Goal: Information Seeking & Learning: Compare options

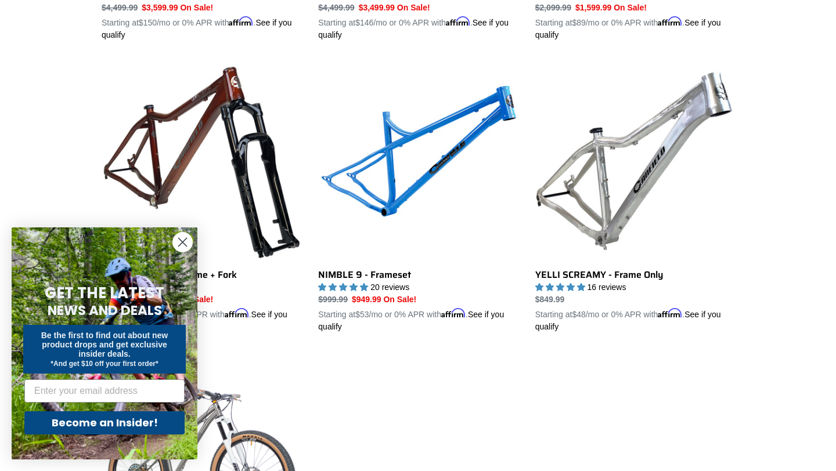
scroll to position [578, 0]
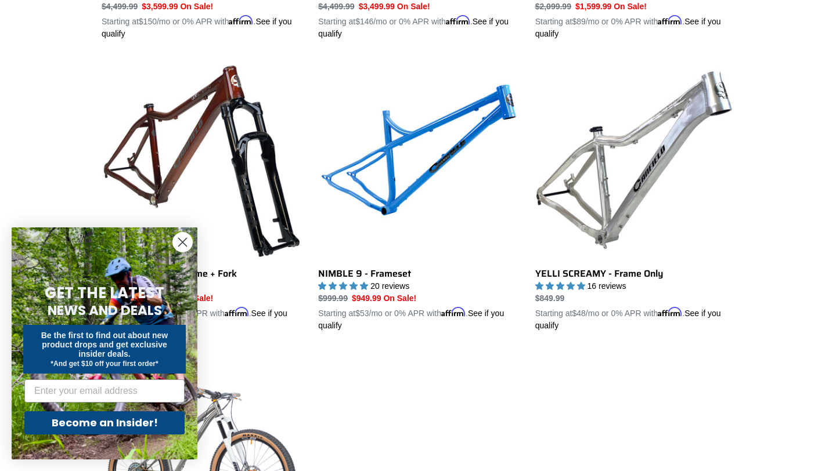
click at [185, 247] on circle "Close dialog" at bounding box center [182, 242] width 19 height 19
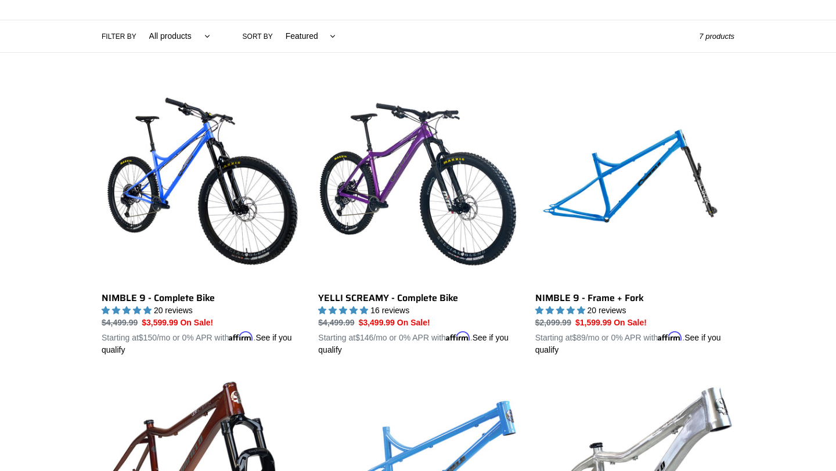
scroll to position [261, 0]
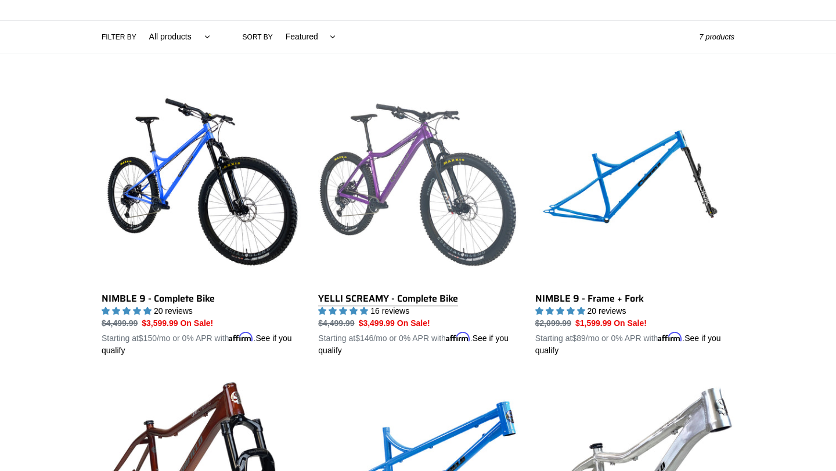
click at [395, 188] on link "YELLI SCREAMY - Complete Bike" at bounding box center [417, 221] width 199 height 272
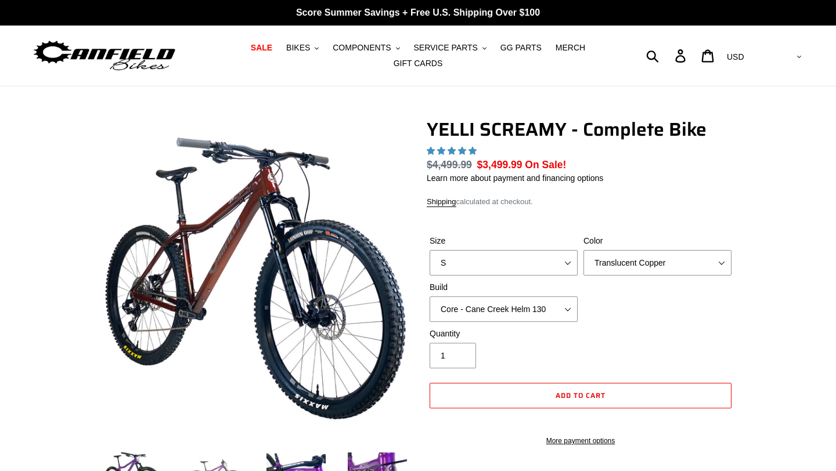
click at [208, 445] on img at bounding box center [215, 477] width 64 height 64
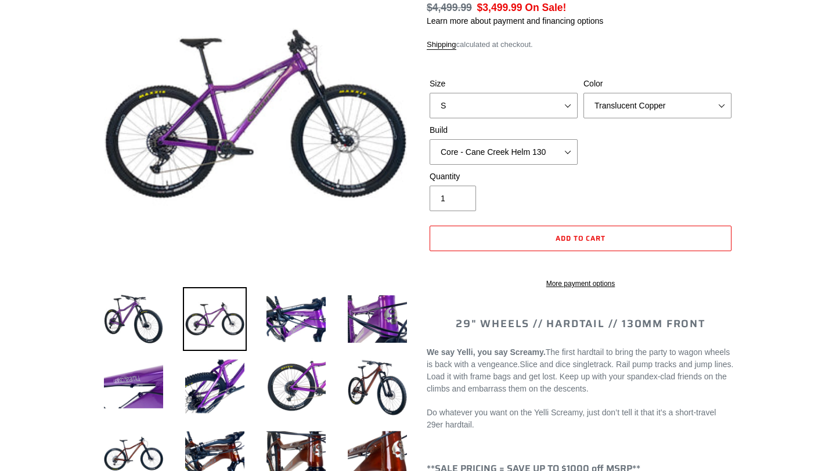
select select "highest-rating"
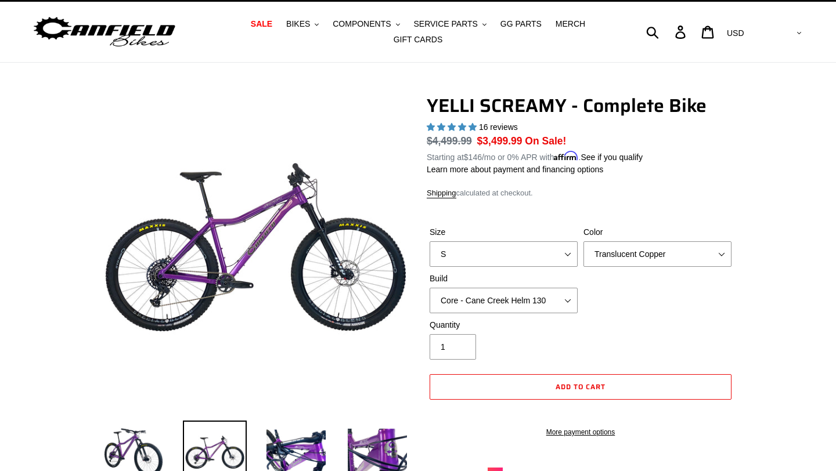
scroll to position [27, 0]
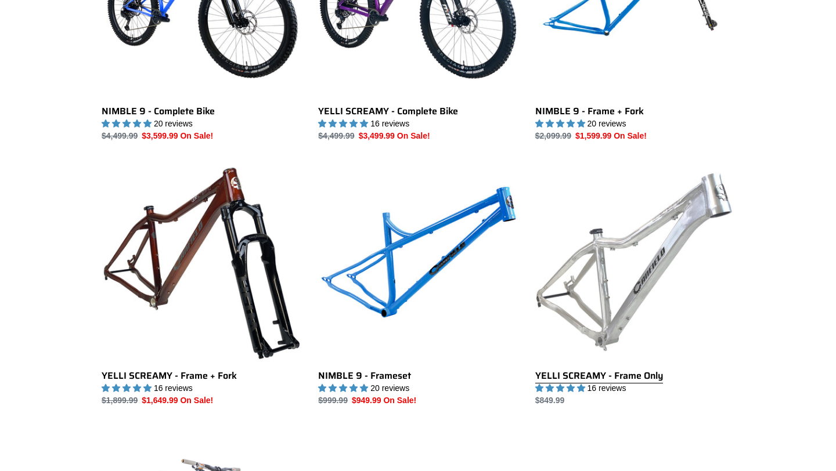
click at [635, 250] on link "YELLI SCREAMY - Frame Only" at bounding box center [634, 285] width 199 height 244
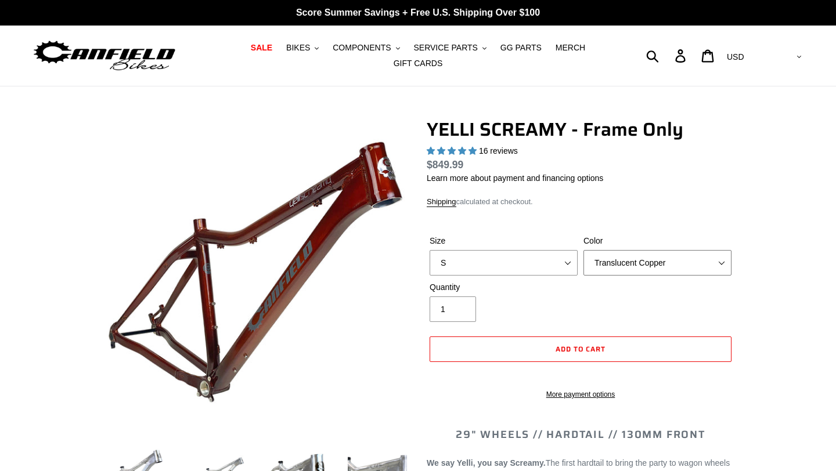
click at [612, 261] on select "Translucent Copper Purple Haze Raw" at bounding box center [657, 263] width 148 height 26
select select "highest-rating"
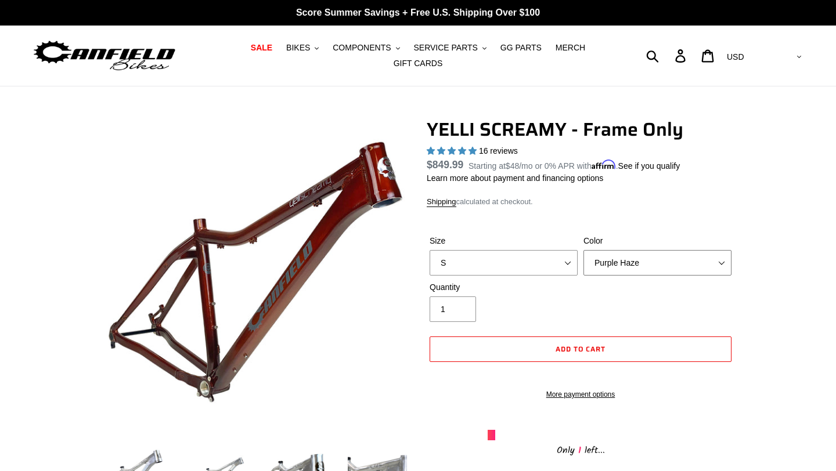
click at [583, 250] on select "Translucent Copper Purple Haze Raw" at bounding box center [657, 263] width 148 height 26
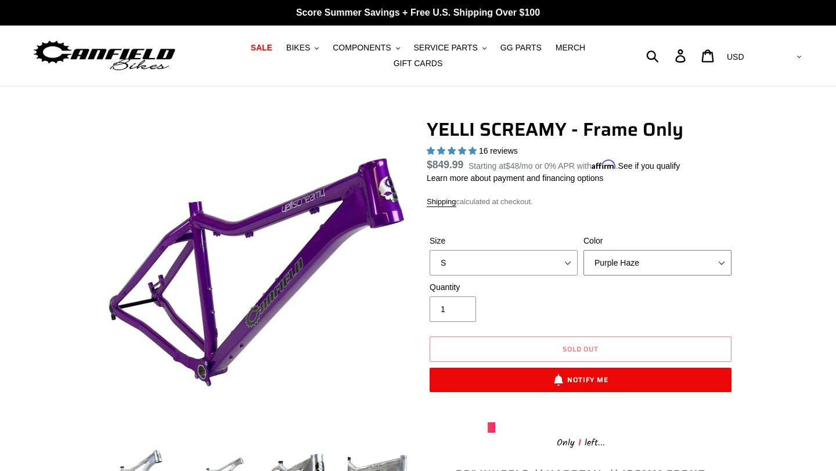
click at [613, 262] on select "Translucent Copper Purple Haze Raw" at bounding box center [657, 263] width 148 height 26
click at [583, 250] on select "Translucent Copper Purple Haze Raw" at bounding box center [657, 263] width 148 height 26
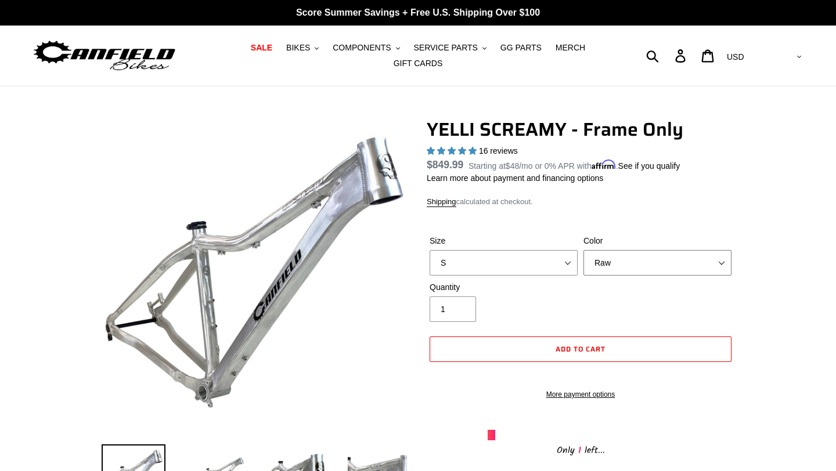
click at [614, 264] on select "Translucent Copper Purple Haze Raw" at bounding box center [657, 263] width 148 height 26
select select "Translucent Copper"
click at [583, 250] on select "Translucent Copper Purple Haze Raw" at bounding box center [657, 263] width 148 height 26
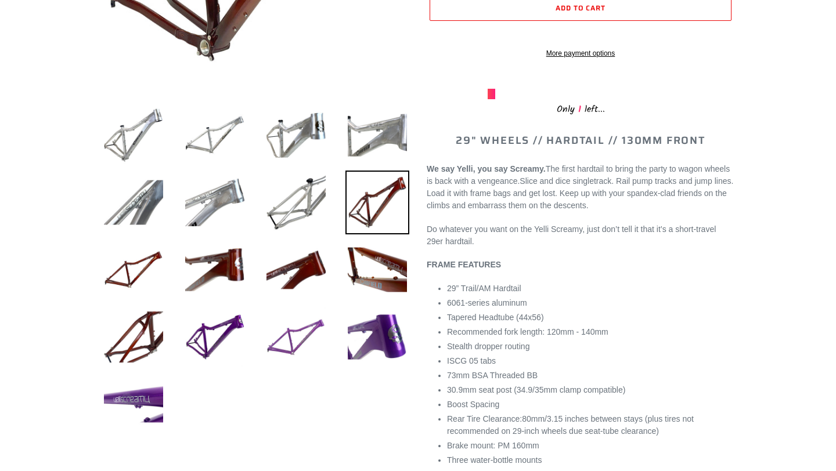
scroll to position [334, 0]
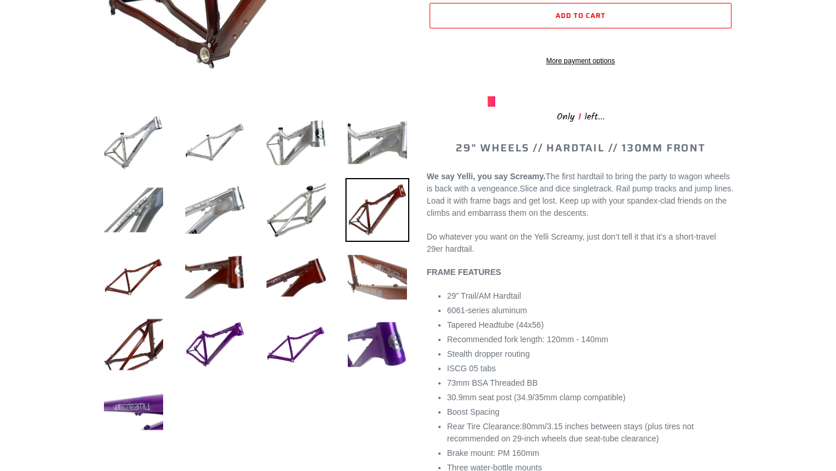
click at [358, 301] on img at bounding box center [377, 278] width 64 height 64
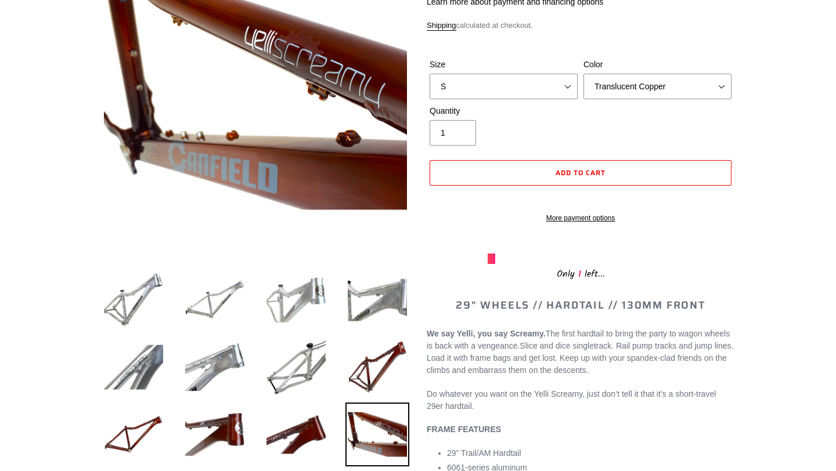
scroll to position [175, 0]
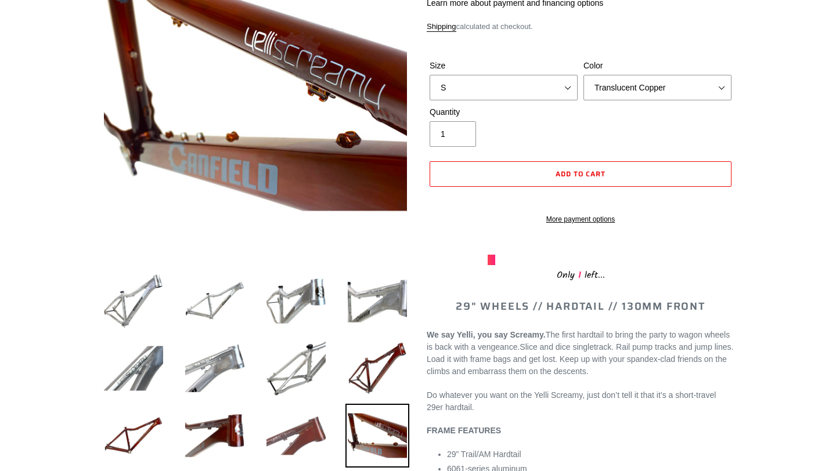
click at [307, 424] on img at bounding box center [296, 436] width 64 height 64
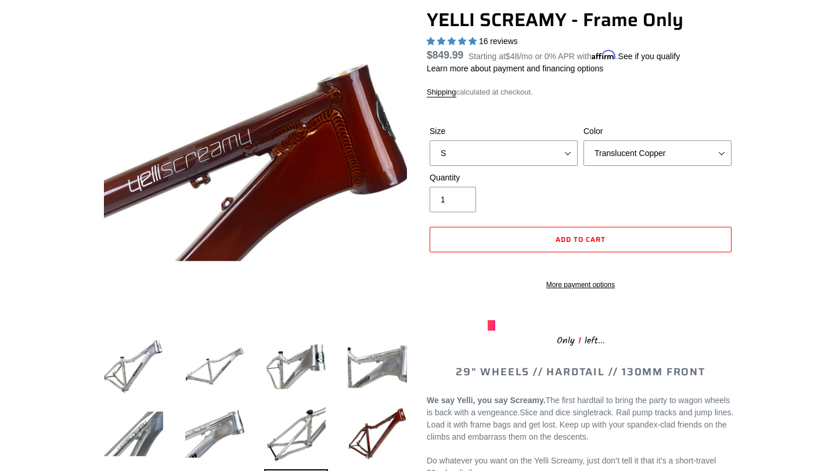
scroll to position [125, 0]
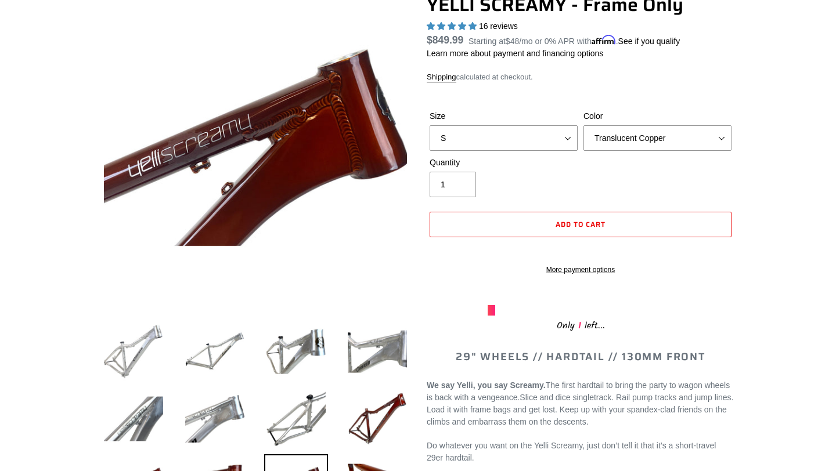
click at [150, 353] on img at bounding box center [134, 352] width 64 height 64
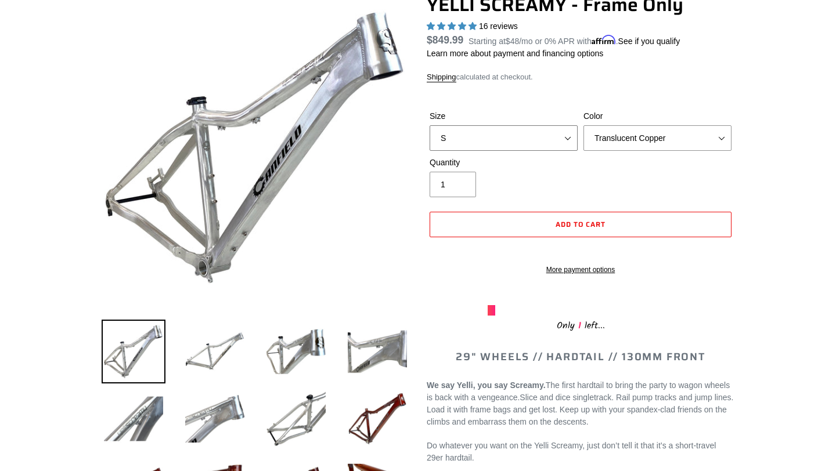
click at [559, 143] on select "S M L XL" at bounding box center [504, 138] width 148 height 26
select select "L"
click at [430, 125] on select "S M L XL" at bounding box center [504, 138] width 148 height 26
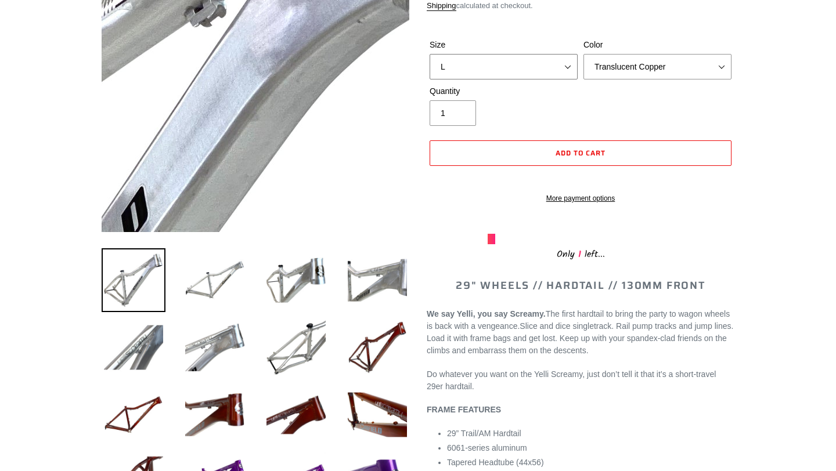
scroll to position [210, 0]
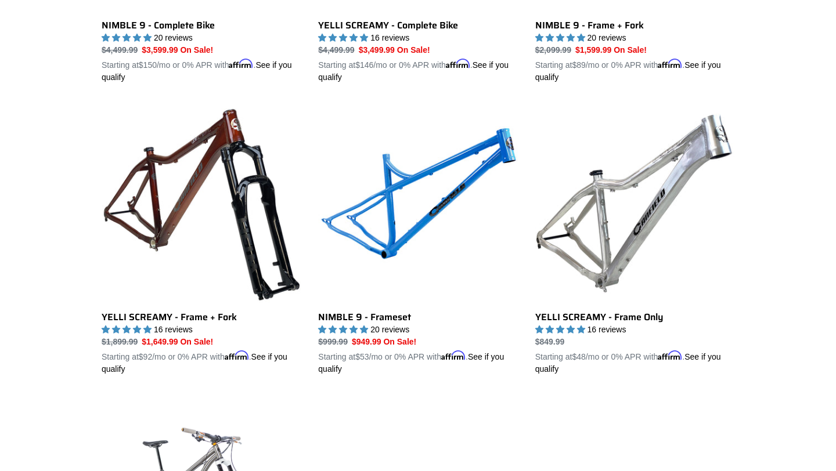
scroll to position [538, 0]
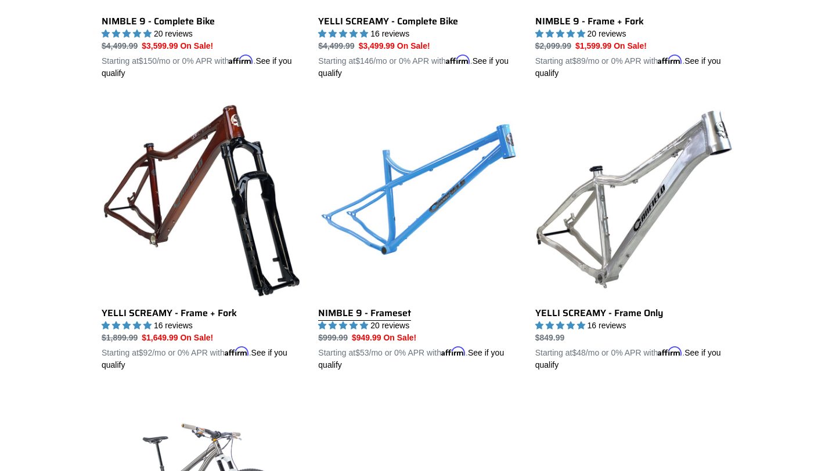
click at [462, 203] on link "NIMBLE 9 - Frameset" at bounding box center [417, 236] width 199 height 272
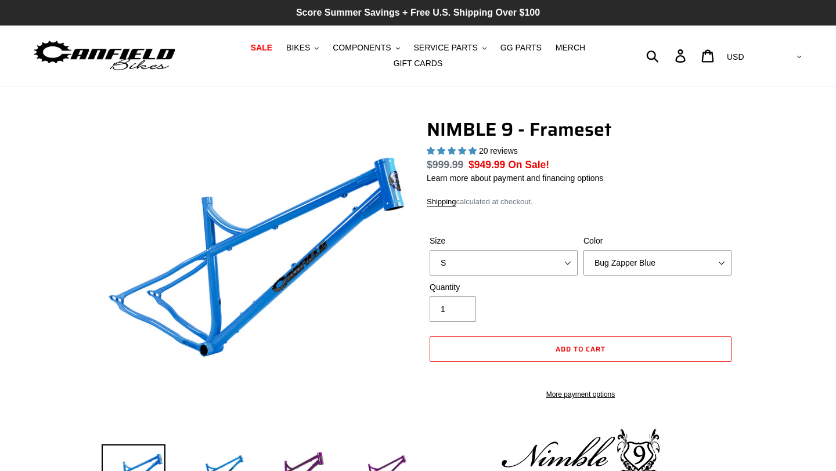
select select "highest-rating"
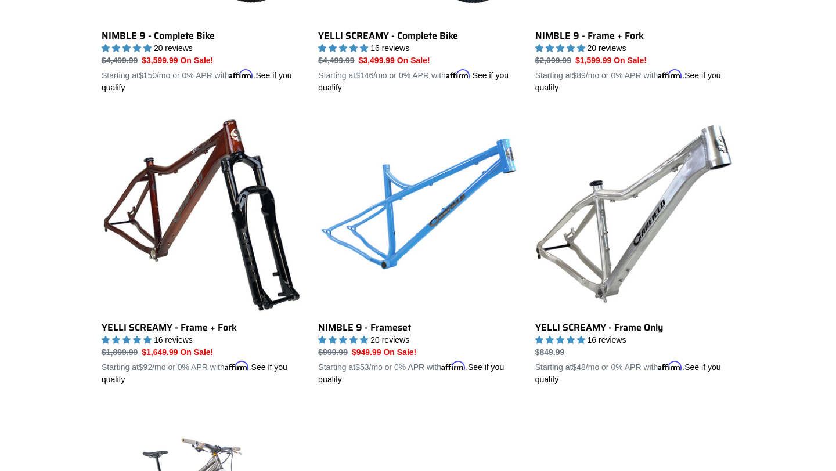
click at [445, 223] on link "NIMBLE 9 - Frameset" at bounding box center [417, 250] width 199 height 272
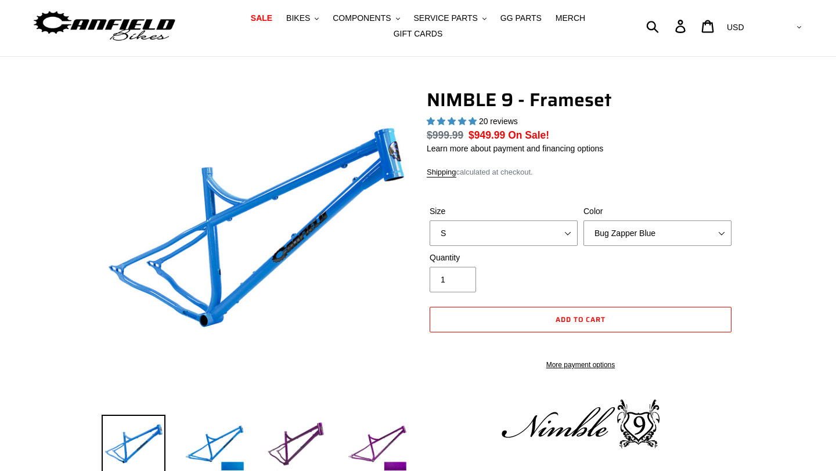
select select "highest-rating"
click at [633, 242] on select "Bug Zapper Blue Purple Haze -Sold Out Galaxy Black" at bounding box center [657, 234] width 148 height 26
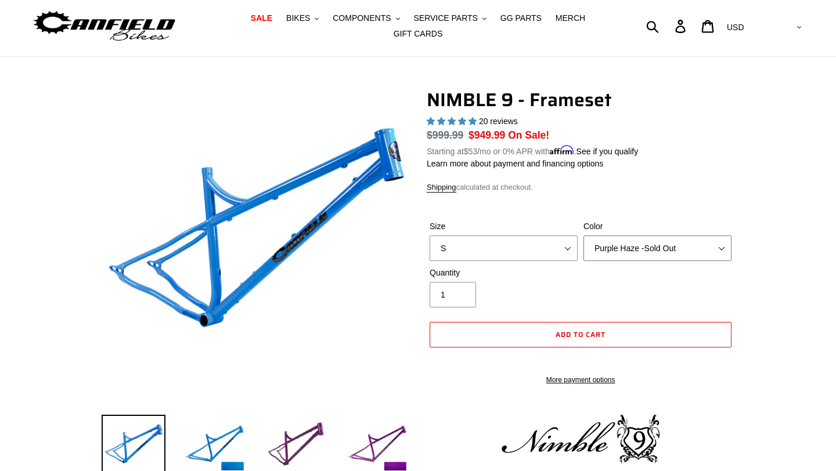
click at [583, 236] on select "Bug Zapper Blue Purple Haze -Sold Out Galaxy Black" at bounding box center [657, 249] width 148 height 26
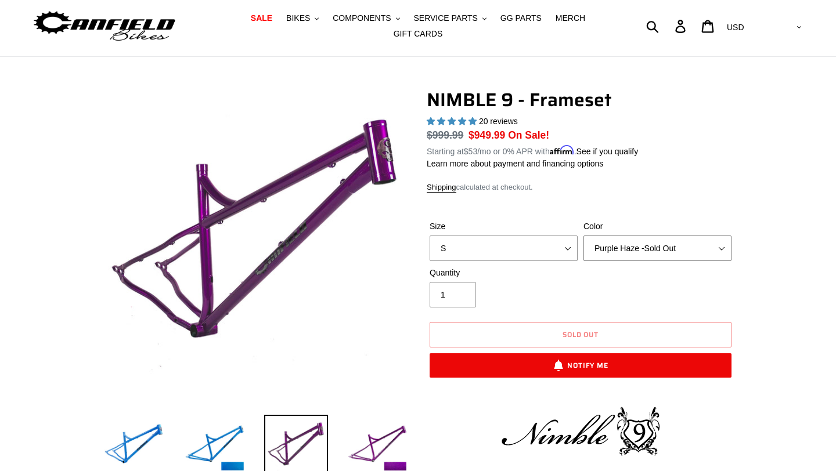
click at [621, 244] on select "Bug Zapper Blue Purple Haze -Sold Out Galaxy Black" at bounding box center [657, 249] width 148 height 26
click at [583, 236] on select "Bug Zapper Blue Purple Haze -Sold Out Galaxy Black" at bounding box center [657, 249] width 148 height 26
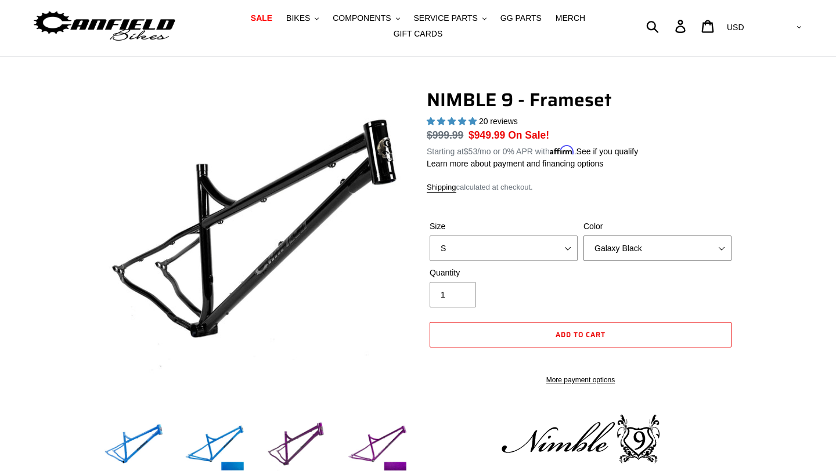
click at [625, 247] on select "Bug Zapper Blue Purple Haze -Sold Out Galaxy Black" at bounding box center [657, 249] width 148 height 26
click at [583, 236] on select "Bug Zapper Blue Purple Haze -Sold Out Galaxy Black" at bounding box center [657, 249] width 148 height 26
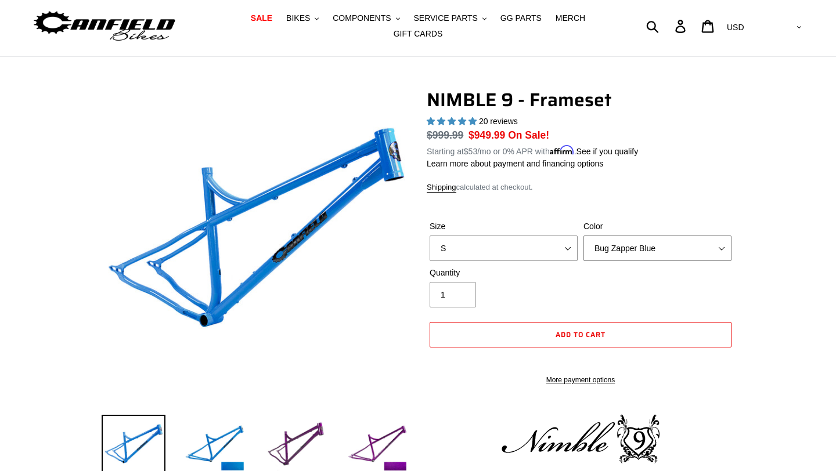
click at [626, 250] on select "Bug Zapper Blue Purple Haze -Sold Out Galaxy Black" at bounding box center [657, 249] width 148 height 26
select select "Purple Haze -Sold Out"
click at [583, 236] on select "Bug Zapper Blue Purple Haze -Sold Out Galaxy Black" at bounding box center [657, 249] width 148 height 26
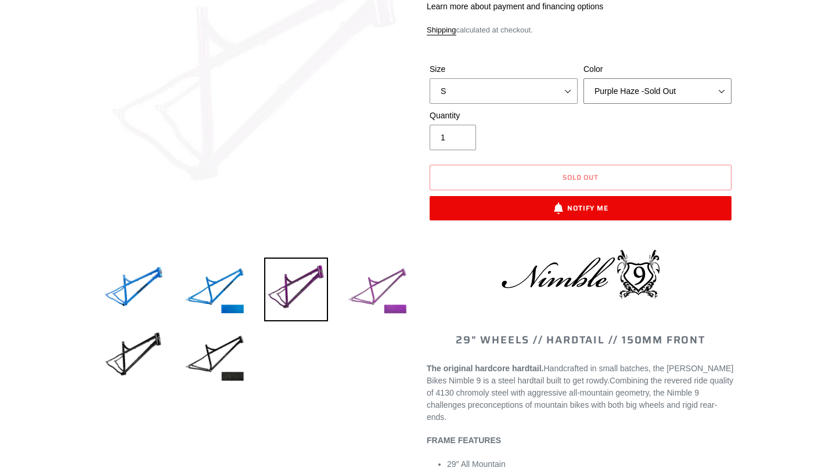
scroll to position [191, 0]
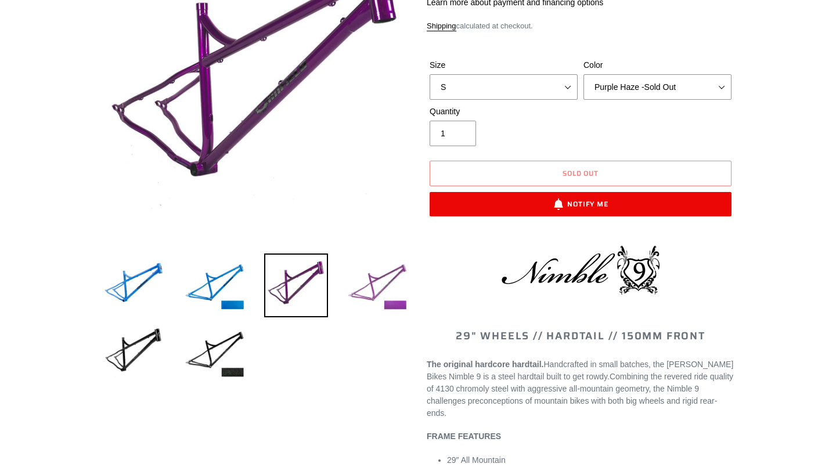
click at [373, 288] on img at bounding box center [377, 286] width 64 height 64
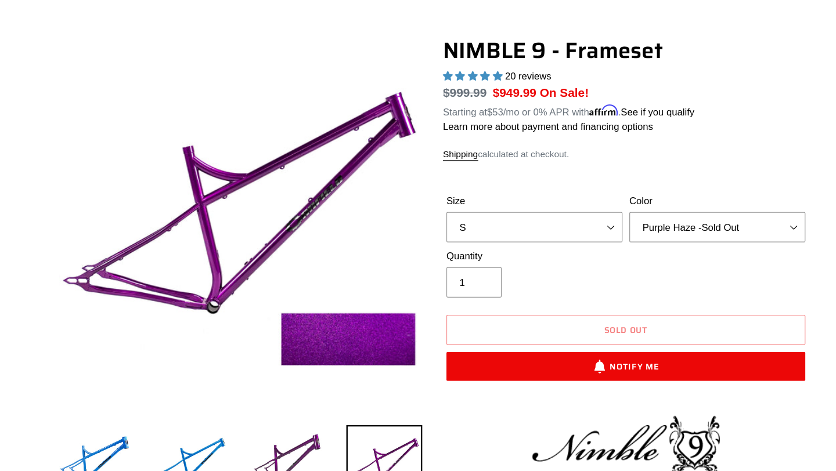
scroll to position [34, 0]
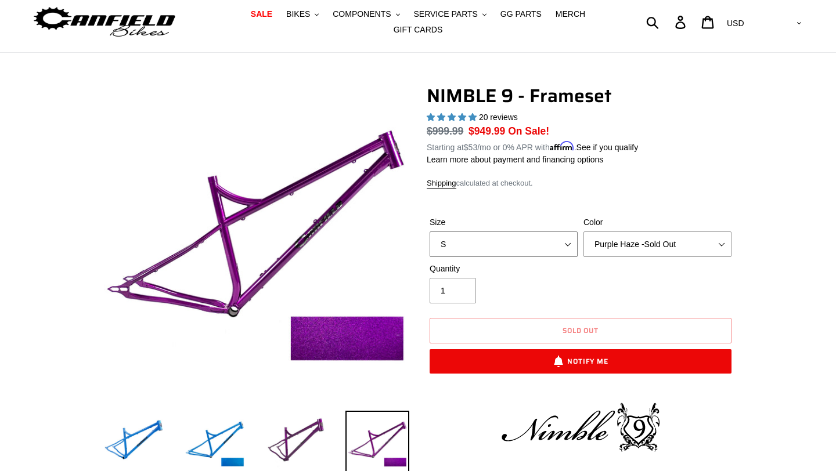
click at [565, 247] on select "S M L XL" at bounding box center [504, 245] width 148 height 26
select select "L"
click at [430, 232] on select "S M L XL" at bounding box center [504, 245] width 148 height 26
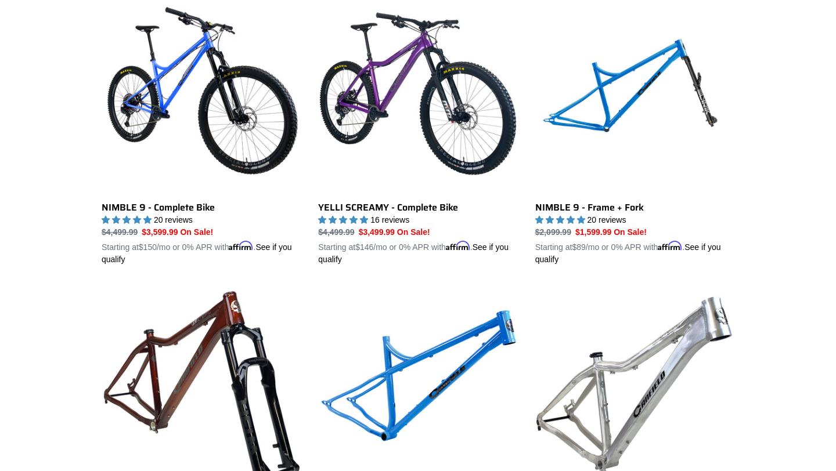
scroll to position [305, 0]
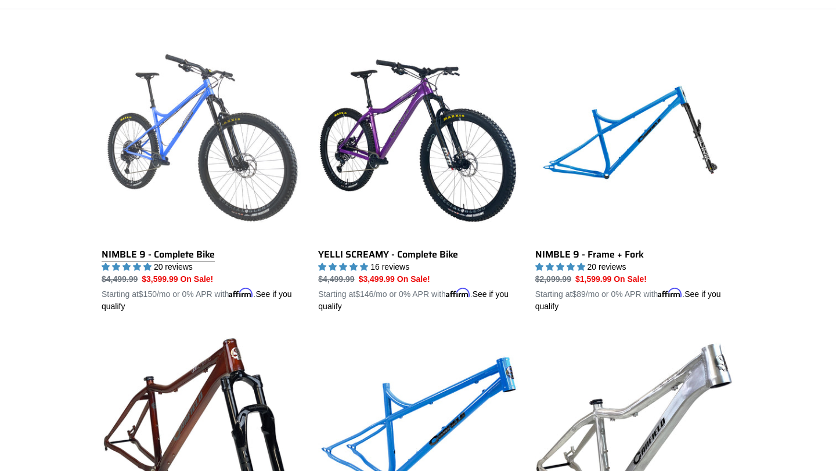
click at [183, 132] on link "NIMBLE 9 - Complete Bike" at bounding box center [201, 177] width 199 height 272
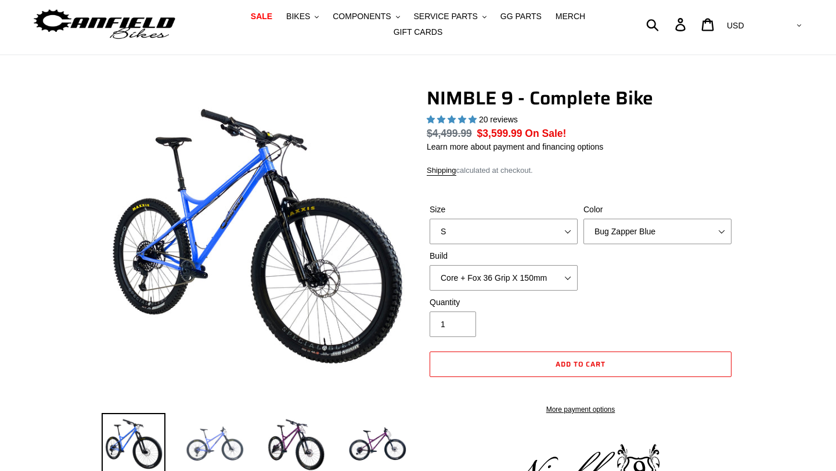
scroll to position [224, 0]
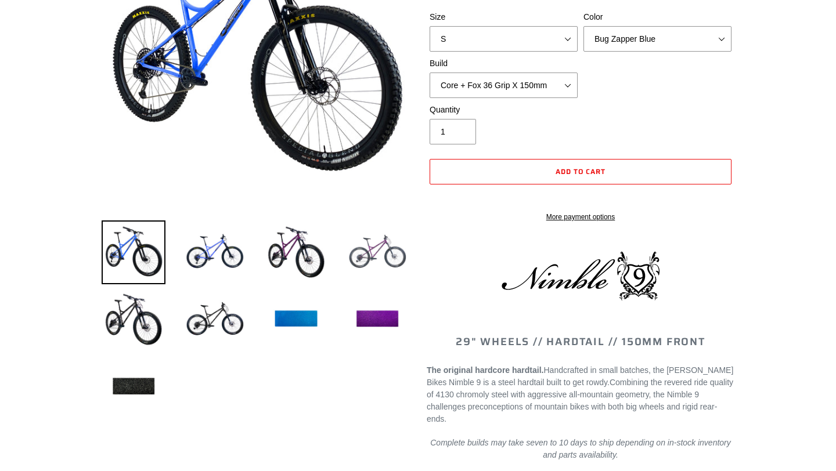
select select "highest-rating"
click at [349, 254] on img at bounding box center [377, 253] width 64 height 64
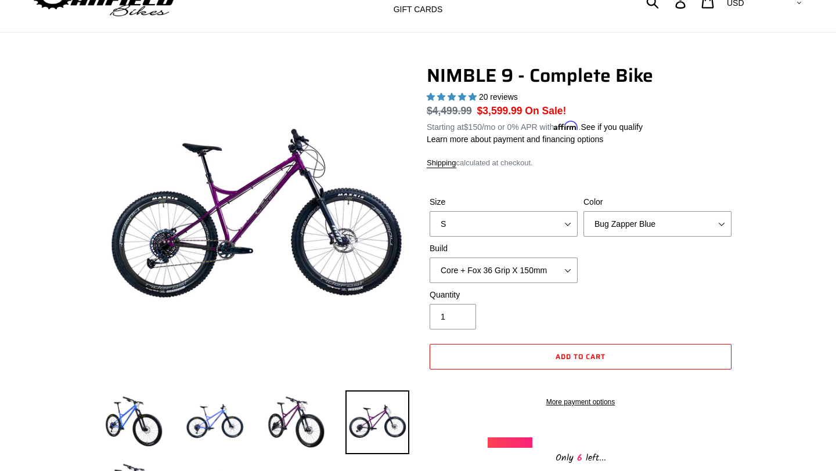
scroll to position [0, 0]
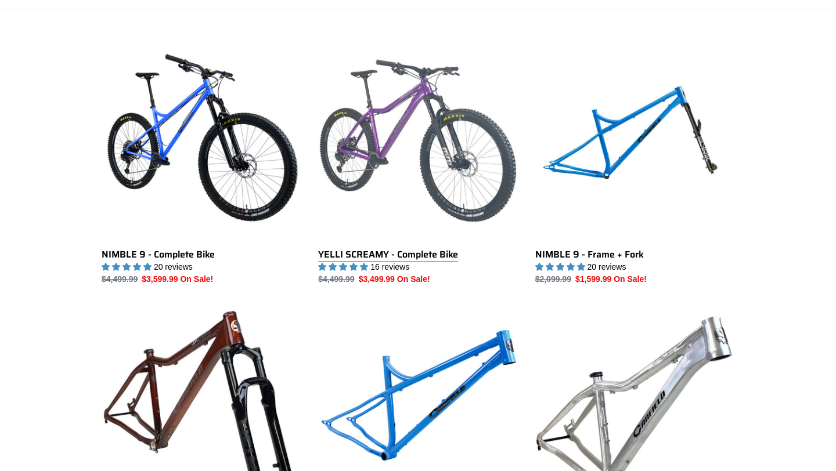
click at [426, 150] on link "YELLI SCREAMY - Complete Bike" at bounding box center [417, 163] width 199 height 244
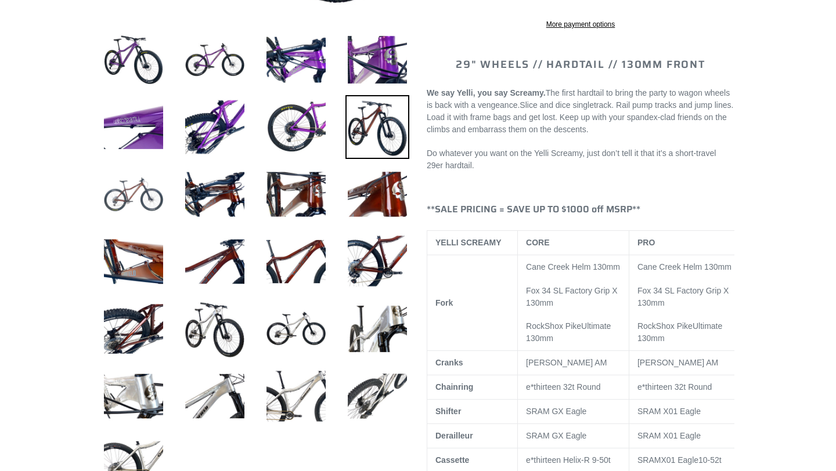
select select "highest-rating"
click at [124, 196] on img at bounding box center [134, 195] width 64 height 64
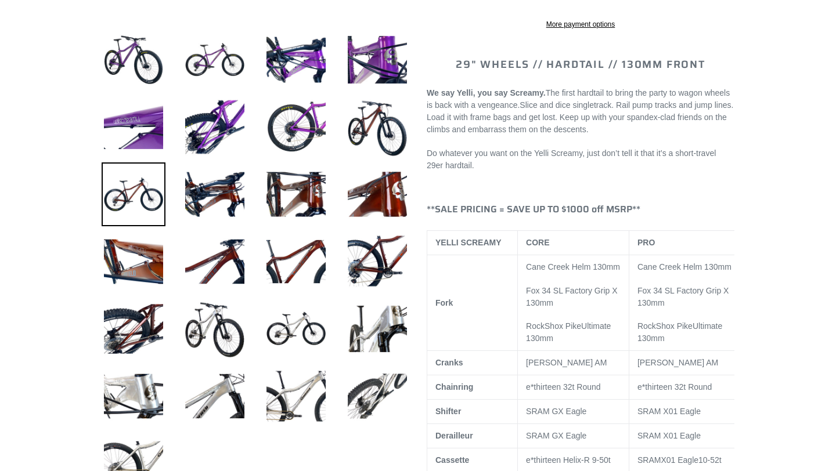
scroll to position [0, 0]
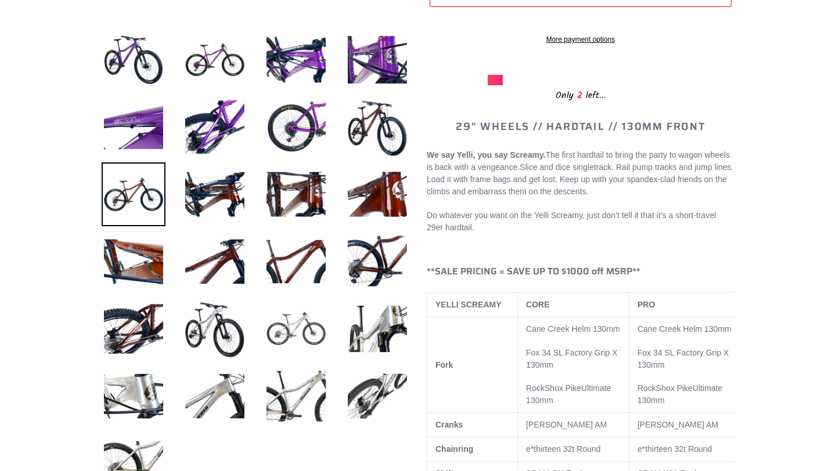
click at [291, 322] on img at bounding box center [296, 329] width 64 height 64
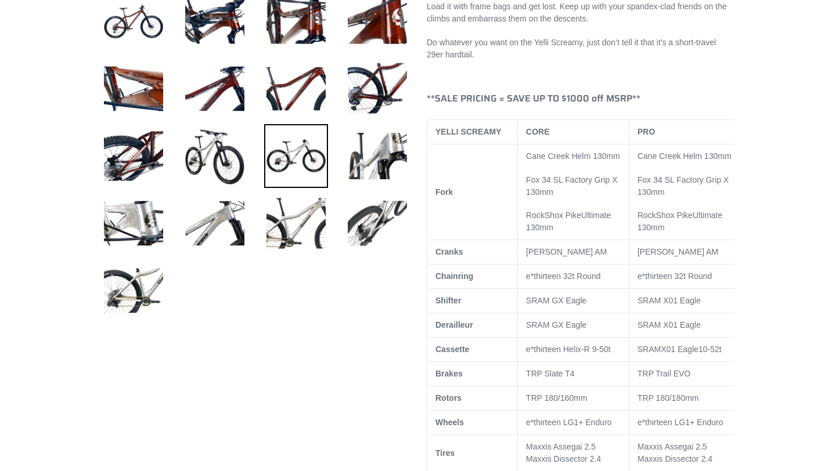
scroll to position [561, 0]
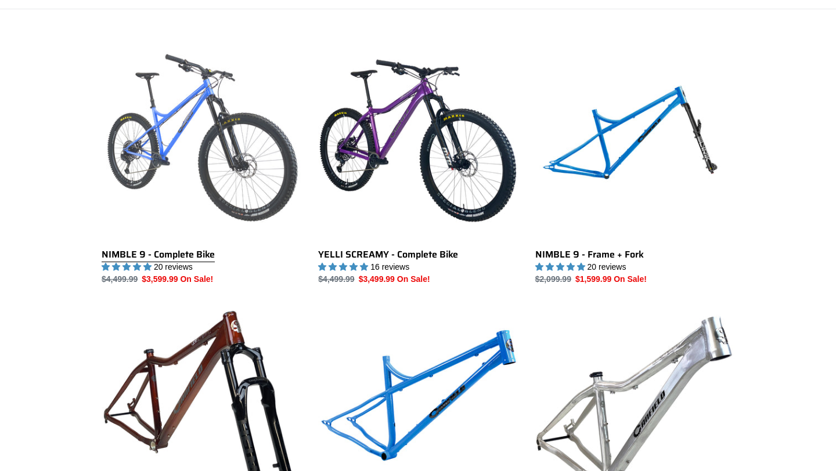
click at [208, 150] on link "NIMBLE 9 - Complete Bike" at bounding box center [201, 163] width 199 height 244
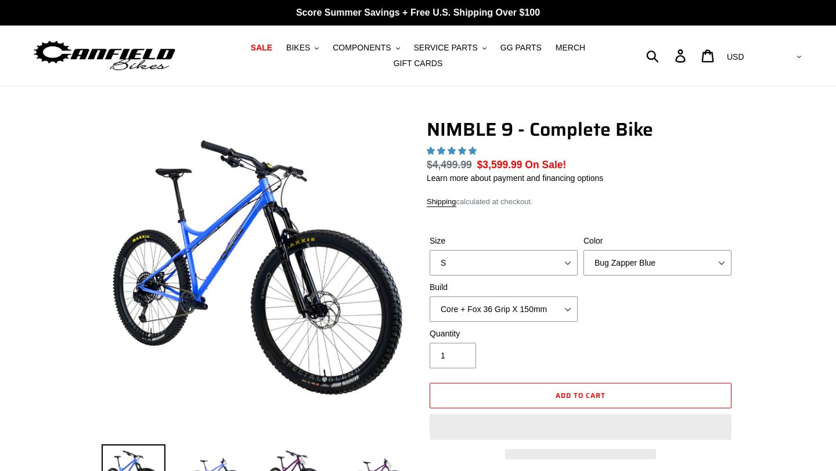
scroll to position [492, 0]
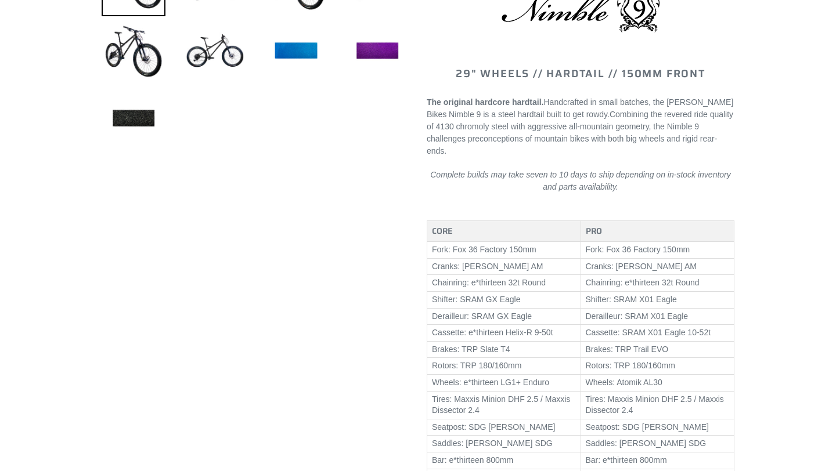
select select "highest-rating"
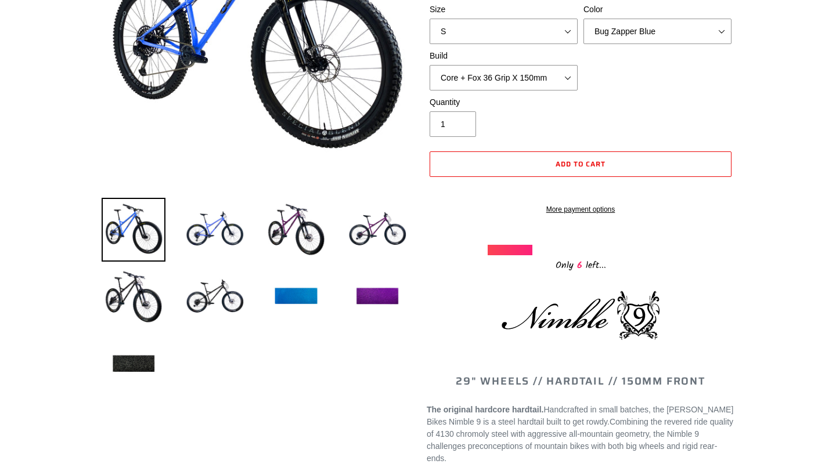
scroll to position [242, 0]
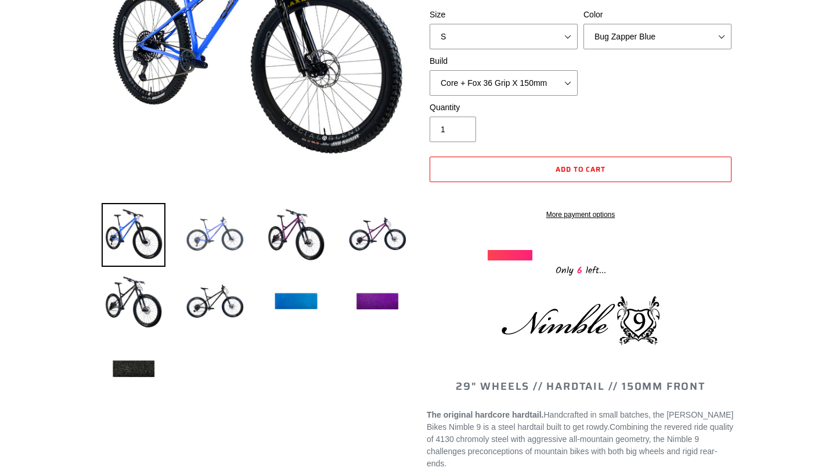
click at [219, 251] on img at bounding box center [215, 235] width 64 height 64
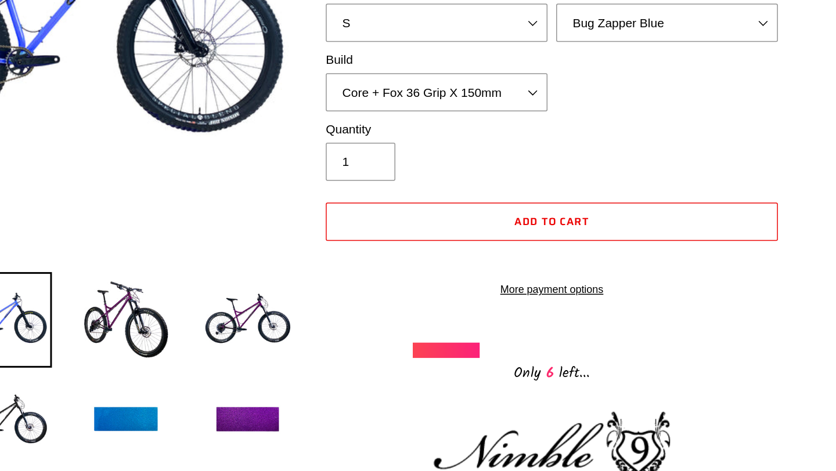
scroll to position [247, 0]
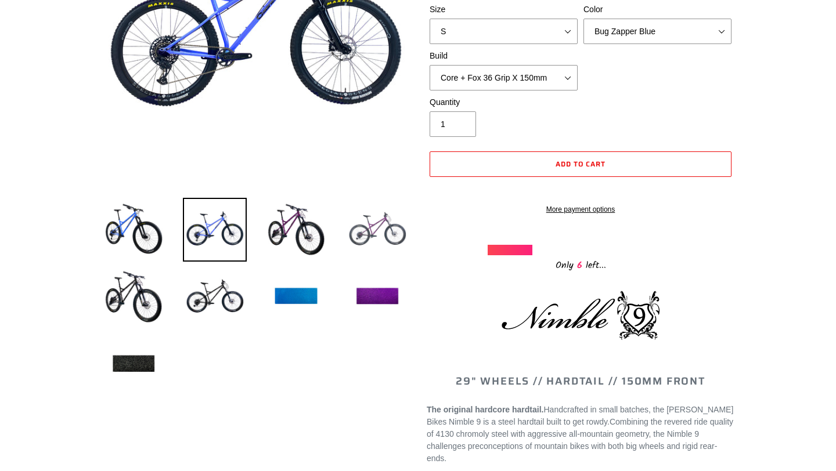
click at [395, 227] on img at bounding box center [377, 230] width 64 height 64
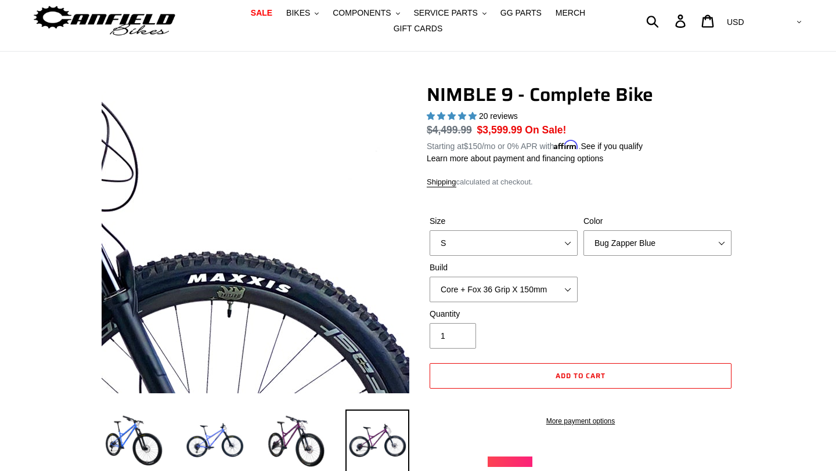
scroll to position [0, 0]
